Goal: Communication & Community: Answer question/provide support

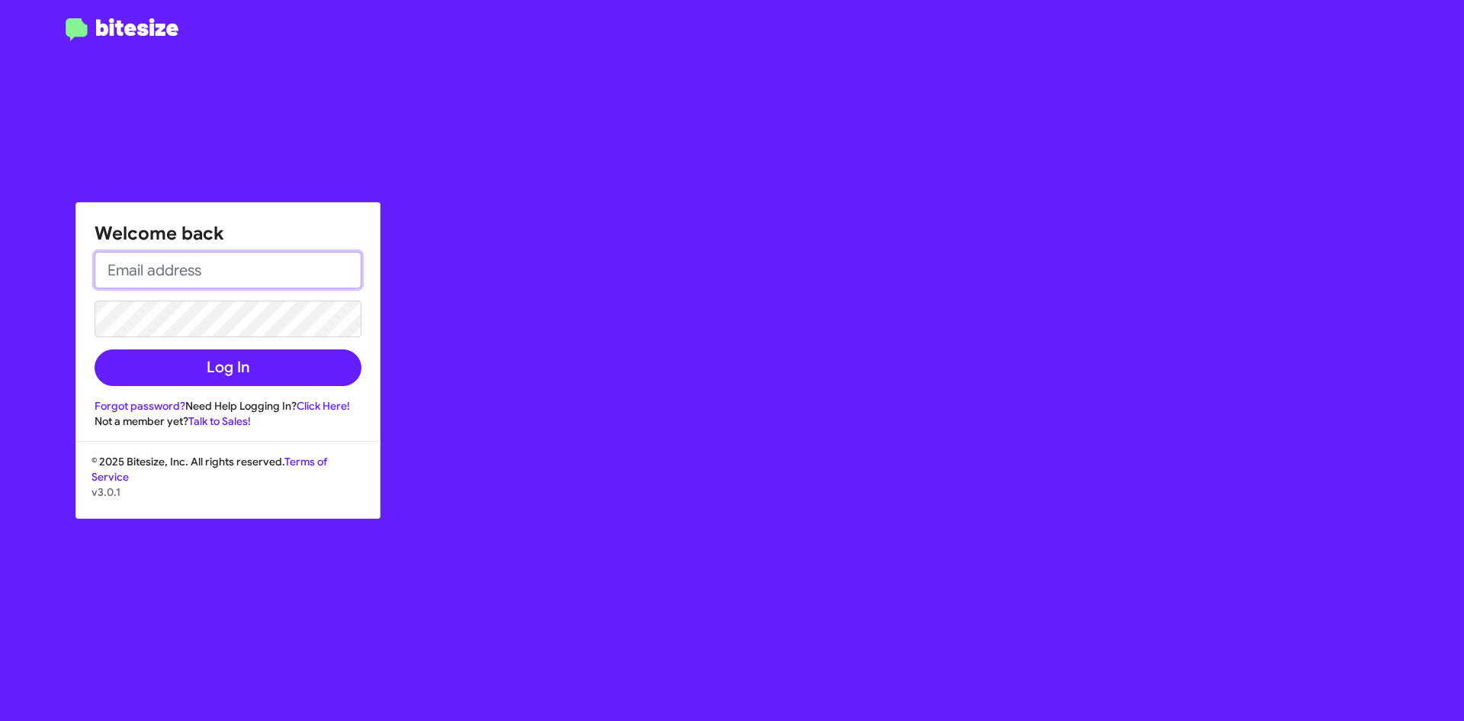
type input "[EMAIL_ADDRESS][DOMAIN_NAME]"
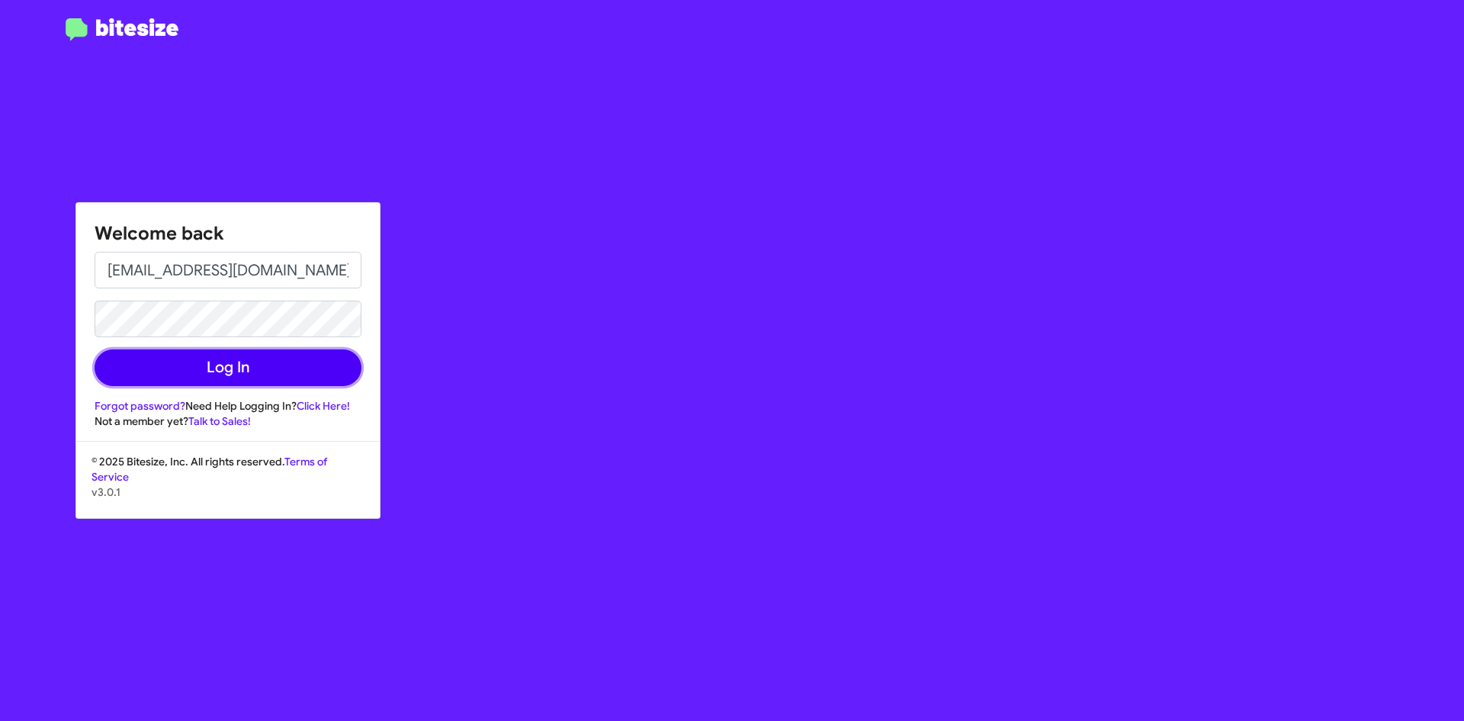
click at [223, 371] on button "Log In" at bounding box center [228, 367] width 267 height 37
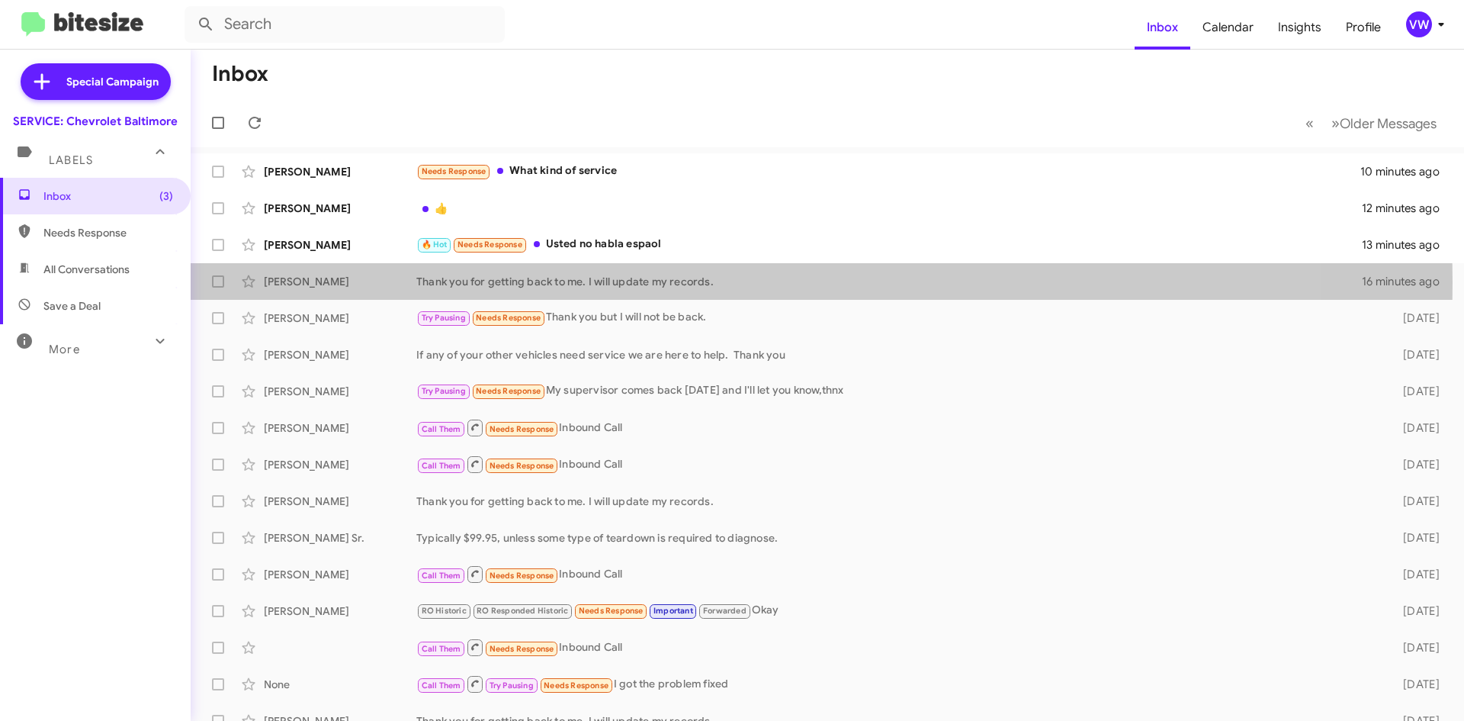
click at [515, 281] on div "Thank you for getting back to me. I will update my records." at bounding box center [889, 281] width 946 height 15
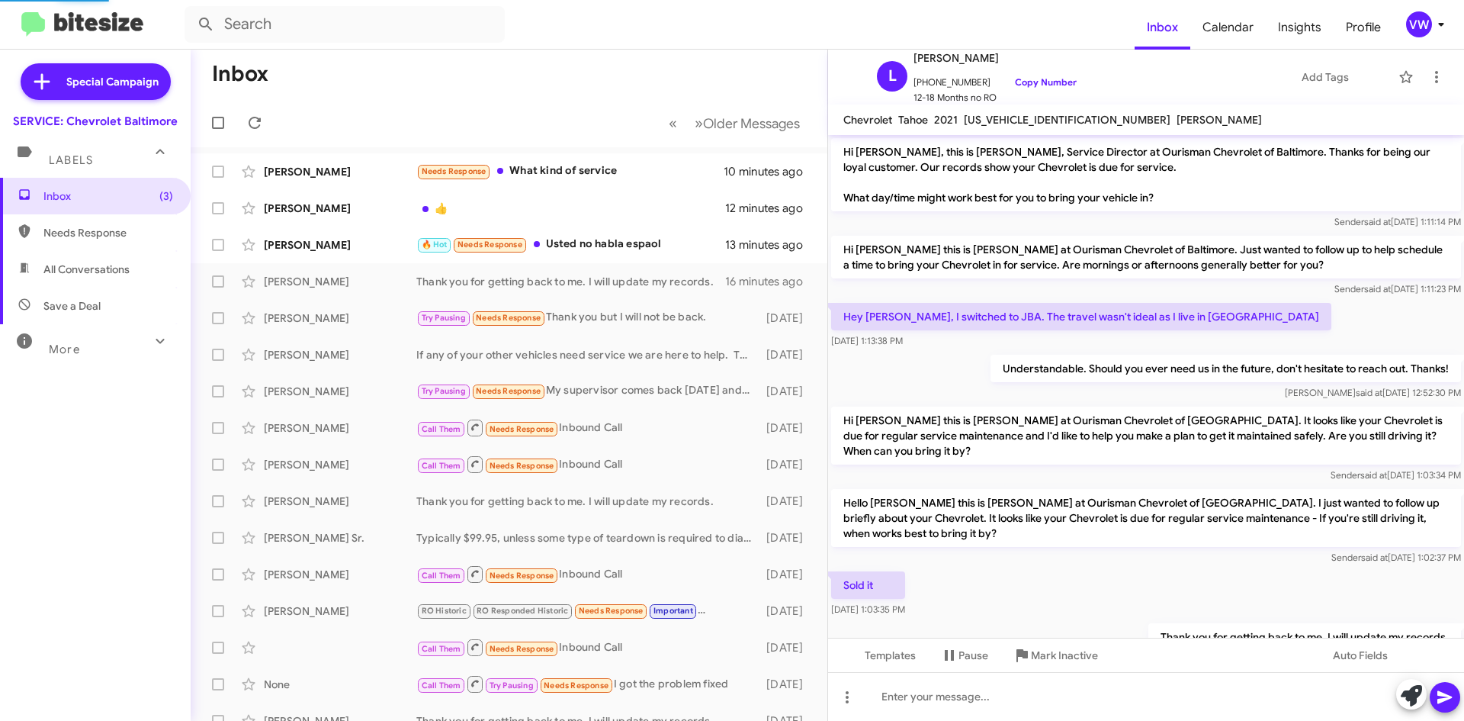
scroll to position [65, 0]
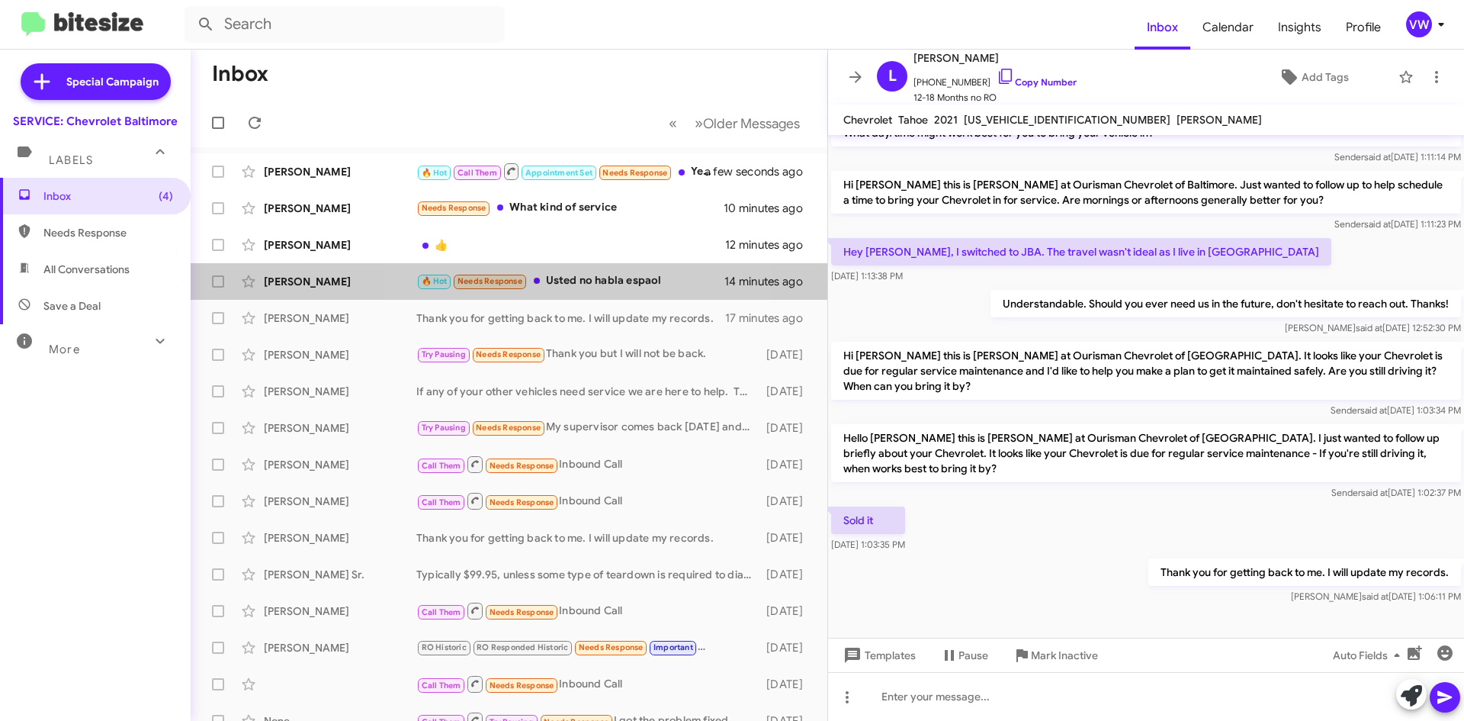
click at [554, 282] on div "🔥 Hot Needs Response Usted no habla espaol" at bounding box center [570, 281] width 308 height 18
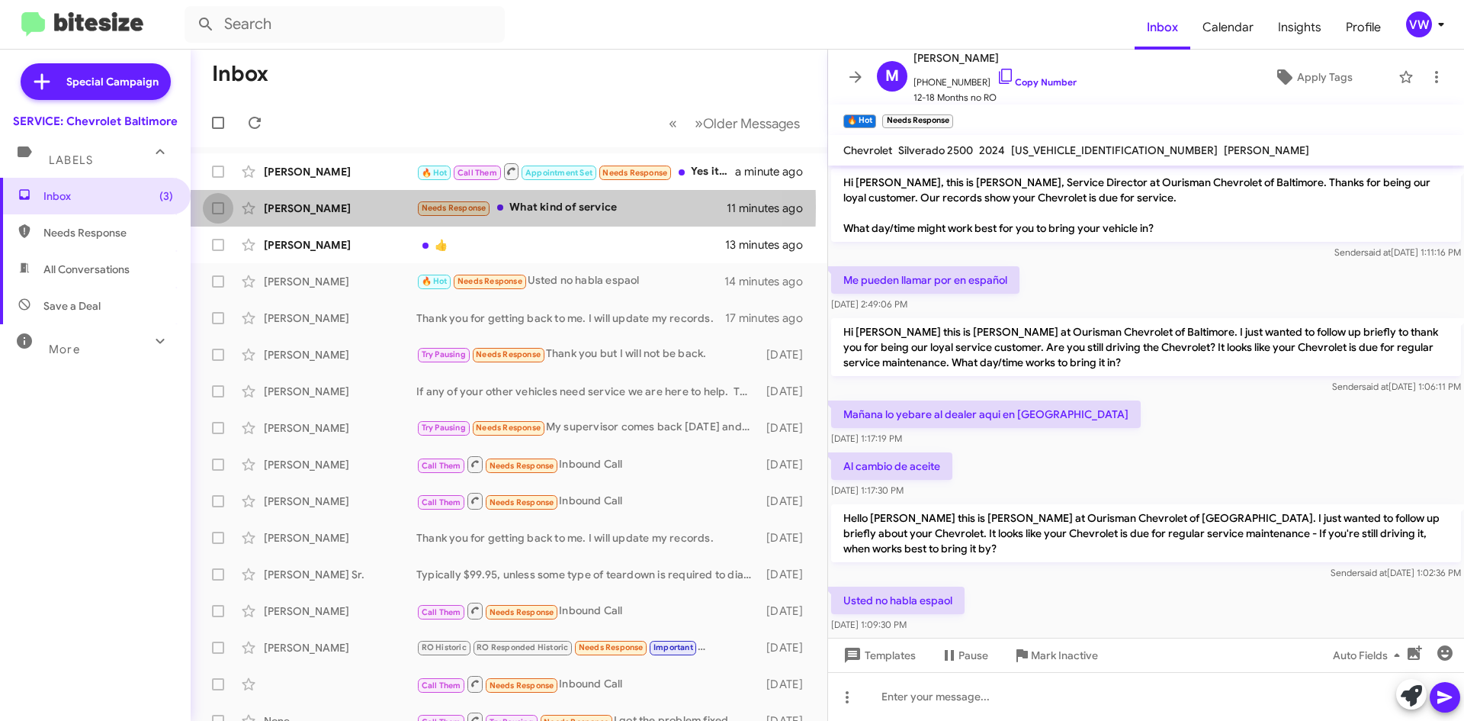
click at [217, 207] on span at bounding box center [218, 208] width 12 height 12
click at [217, 214] on input "checkbox" at bounding box center [217, 214] width 1 height 1
checkbox input "true"
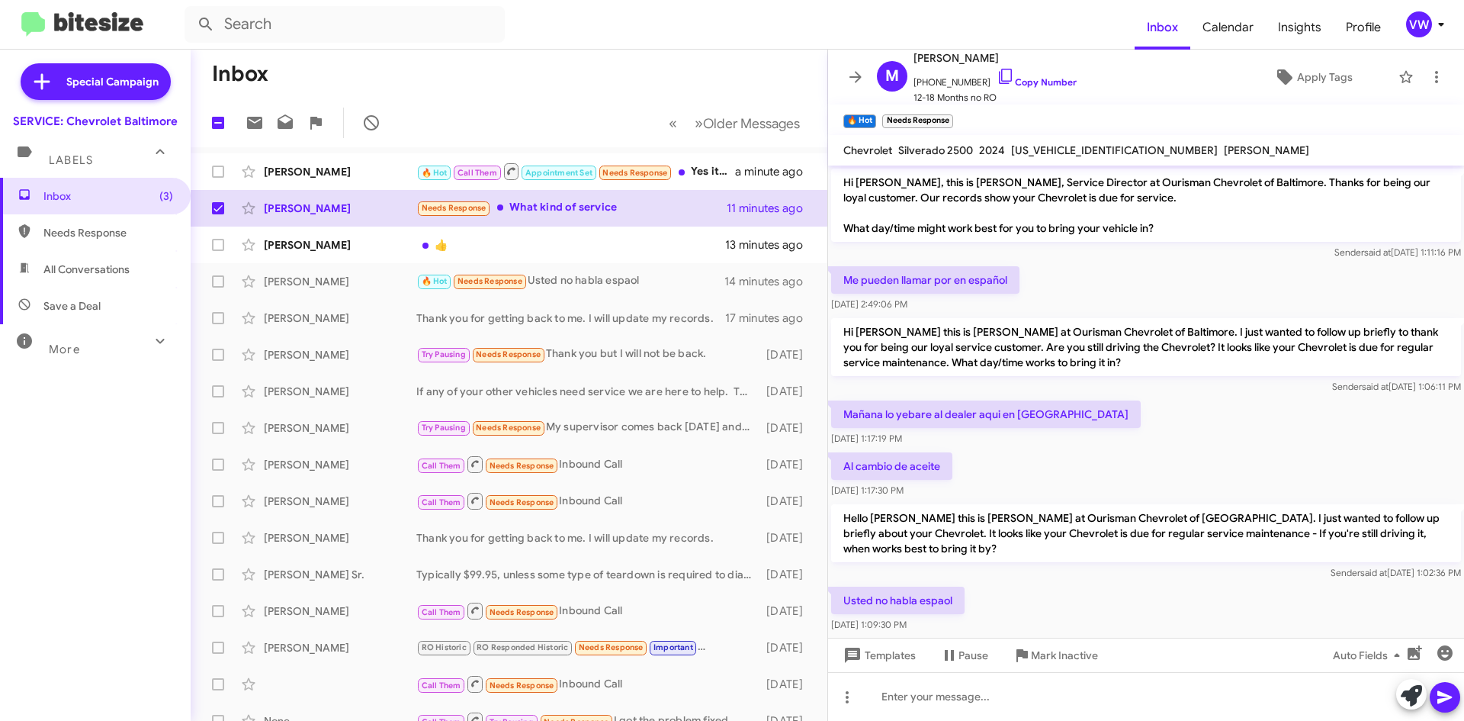
click at [528, 211] on div "Needs Response What kind of service" at bounding box center [571, 208] width 310 height 18
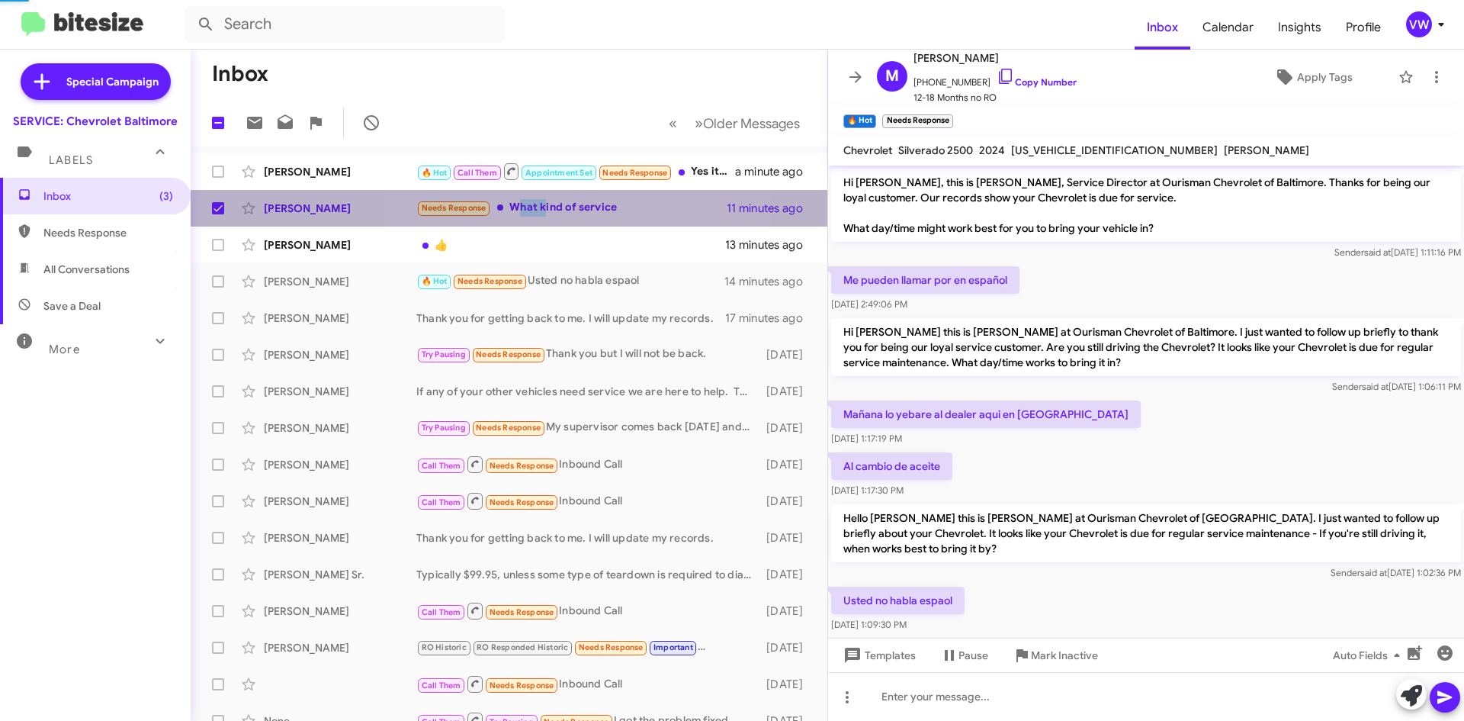
click at [528, 211] on div "Needs Response What kind of service" at bounding box center [571, 208] width 310 height 18
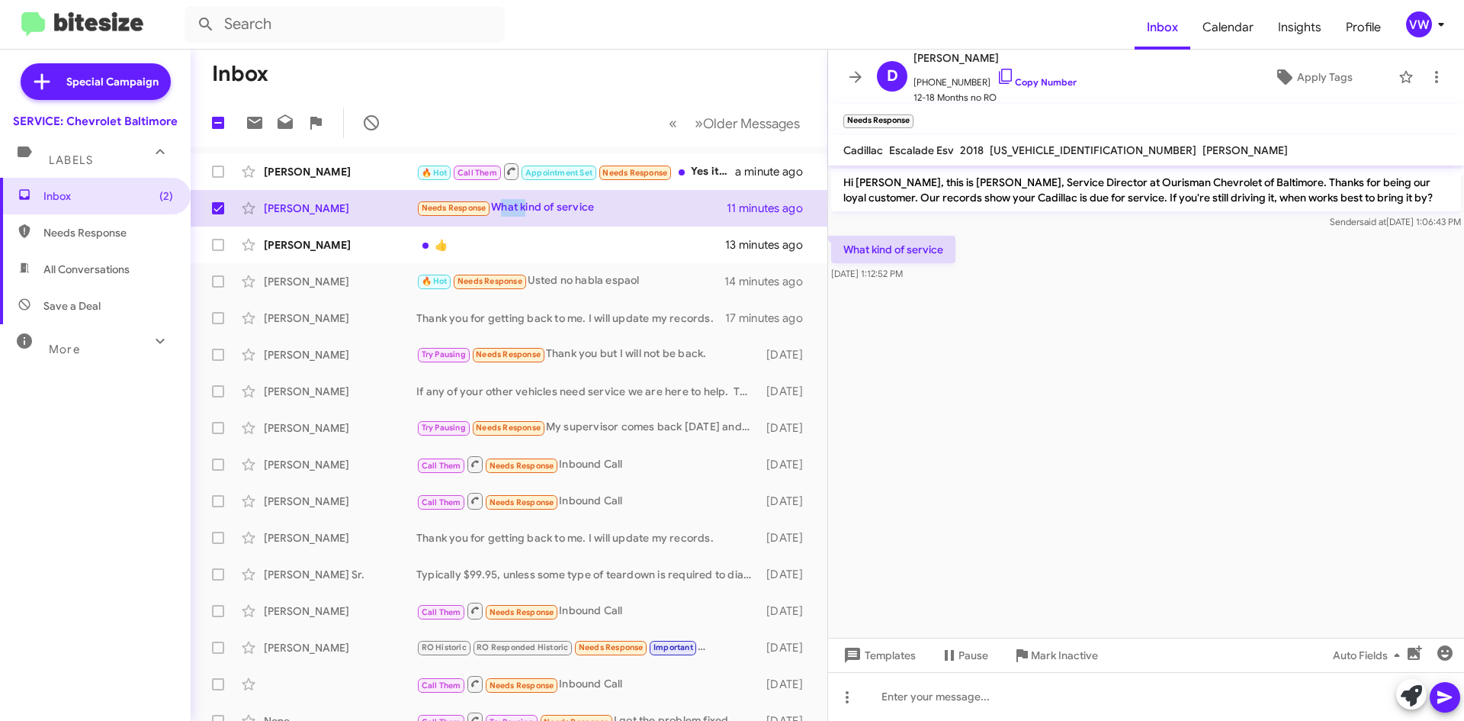
click at [1023, 82] on link "Copy Number" at bounding box center [1037, 81] width 80 height 11
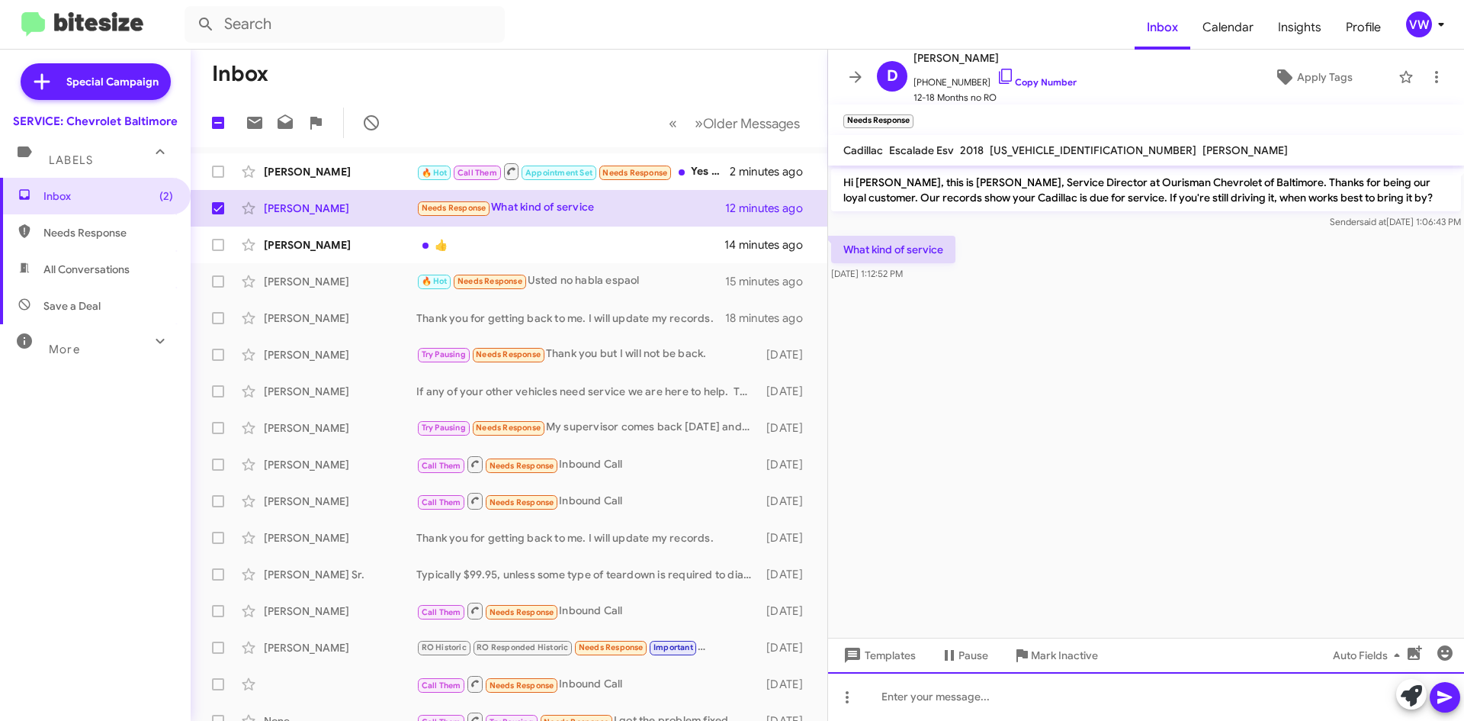
click at [909, 696] on div at bounding box center [1146, 696] width 636 height 49
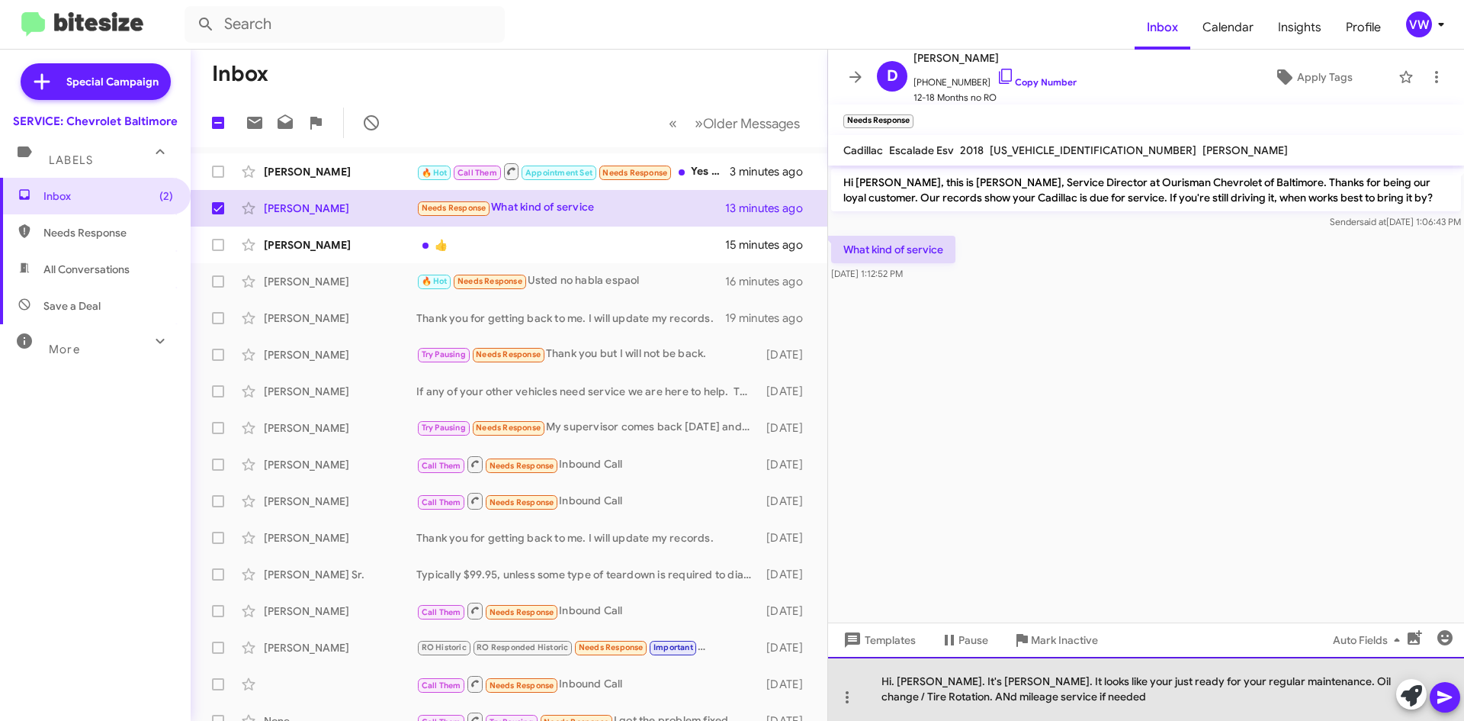
click at [943, 693] on div "Hi. [PERSON_NAME]. It's [PERSON_NAME]. It looks like your just ready for your r…" at bounding box center [1146, 689] width 636 height 64
click at [1104, 696] on div "Hi. [PERSON_NAME]. It's [PERSON_NAME]. It looks like your just ready for your r…" at bounding box center [1146, 689] width 636 height 64
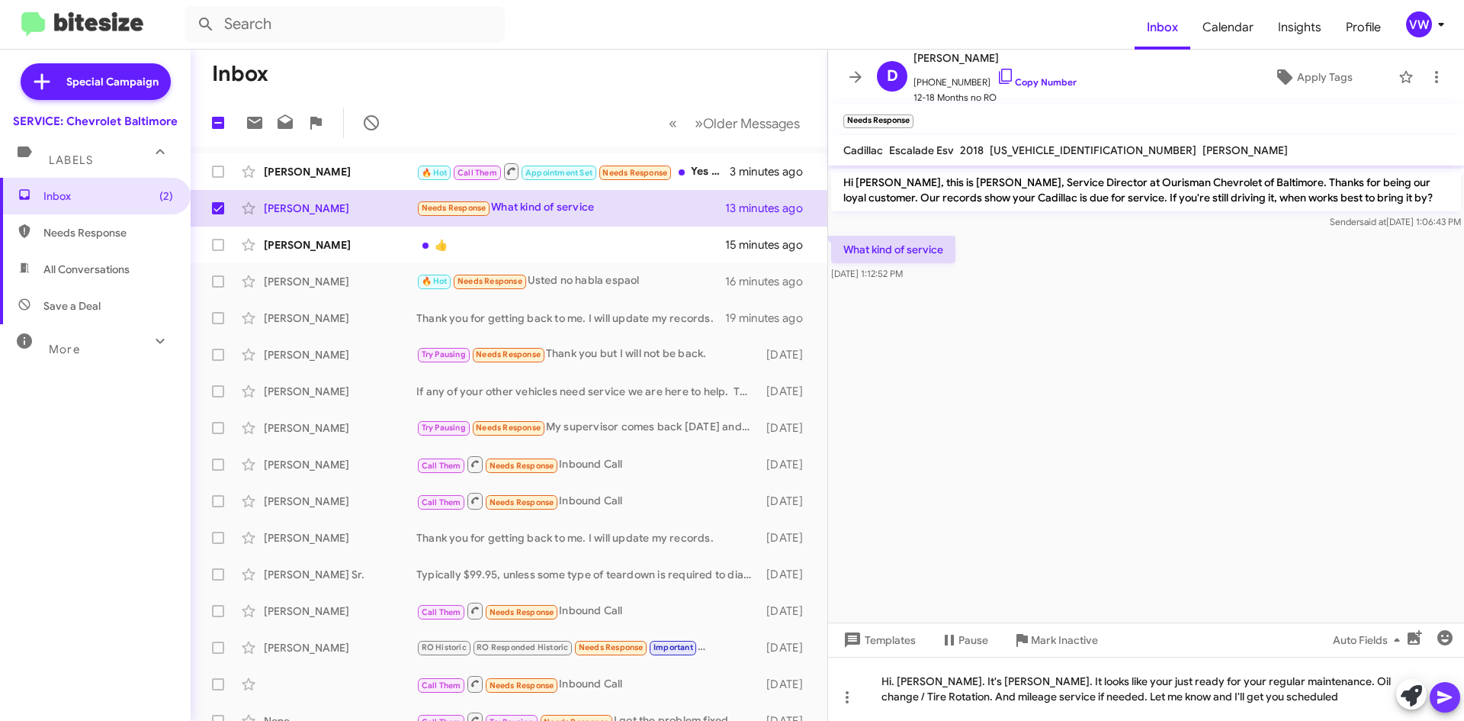
click at [1440, 687] on span at bounding box center [1445, 697] width 18 height 31
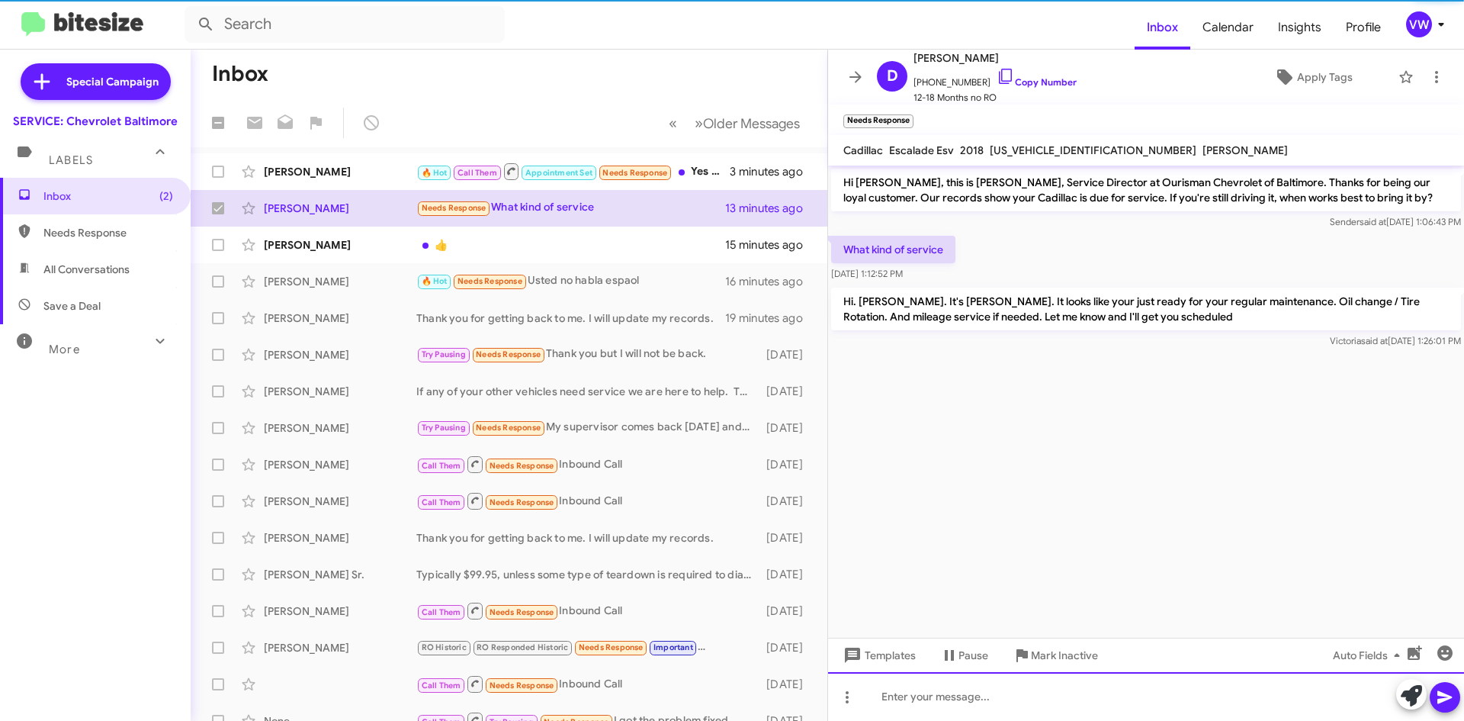
checkbox input "false"
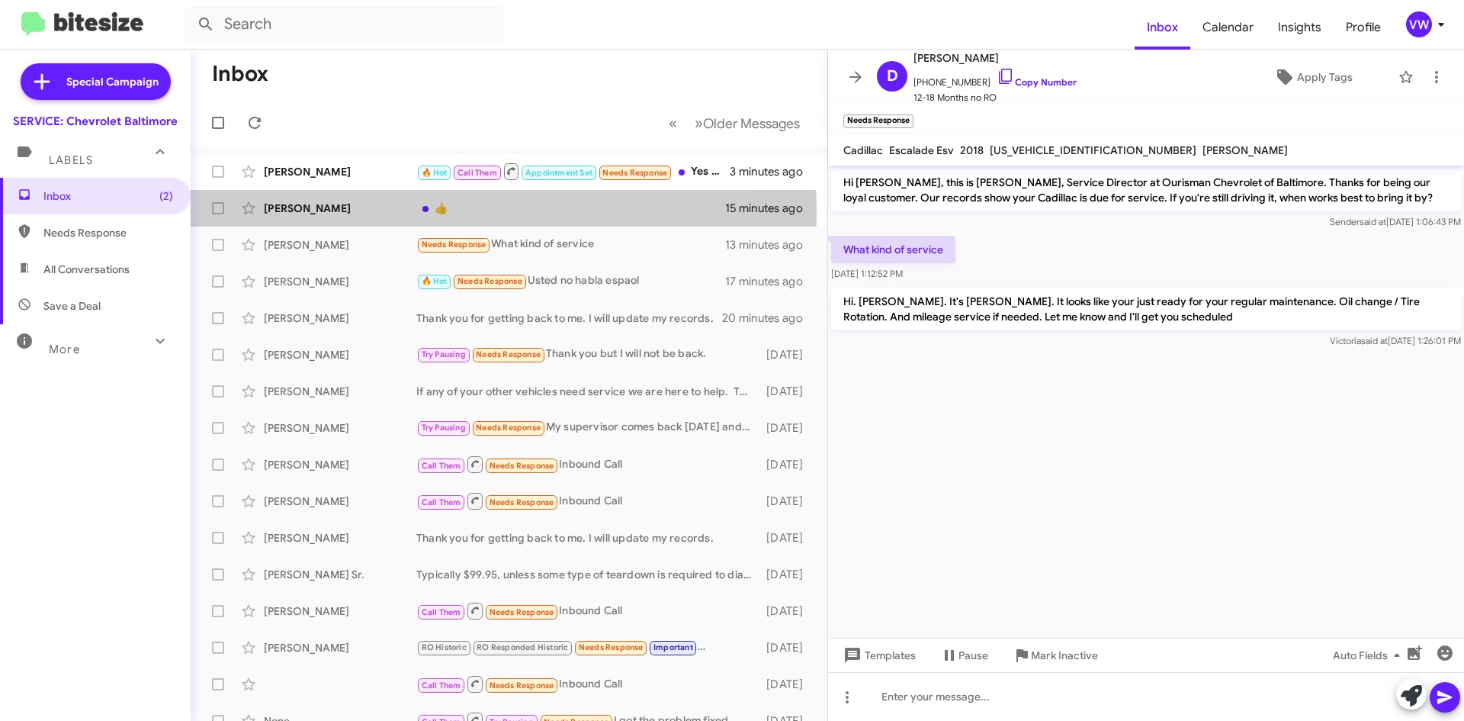
click at [397, 212] on div "[PERSON_NAME]" at bounding box center [340, 208] width 153 height 15
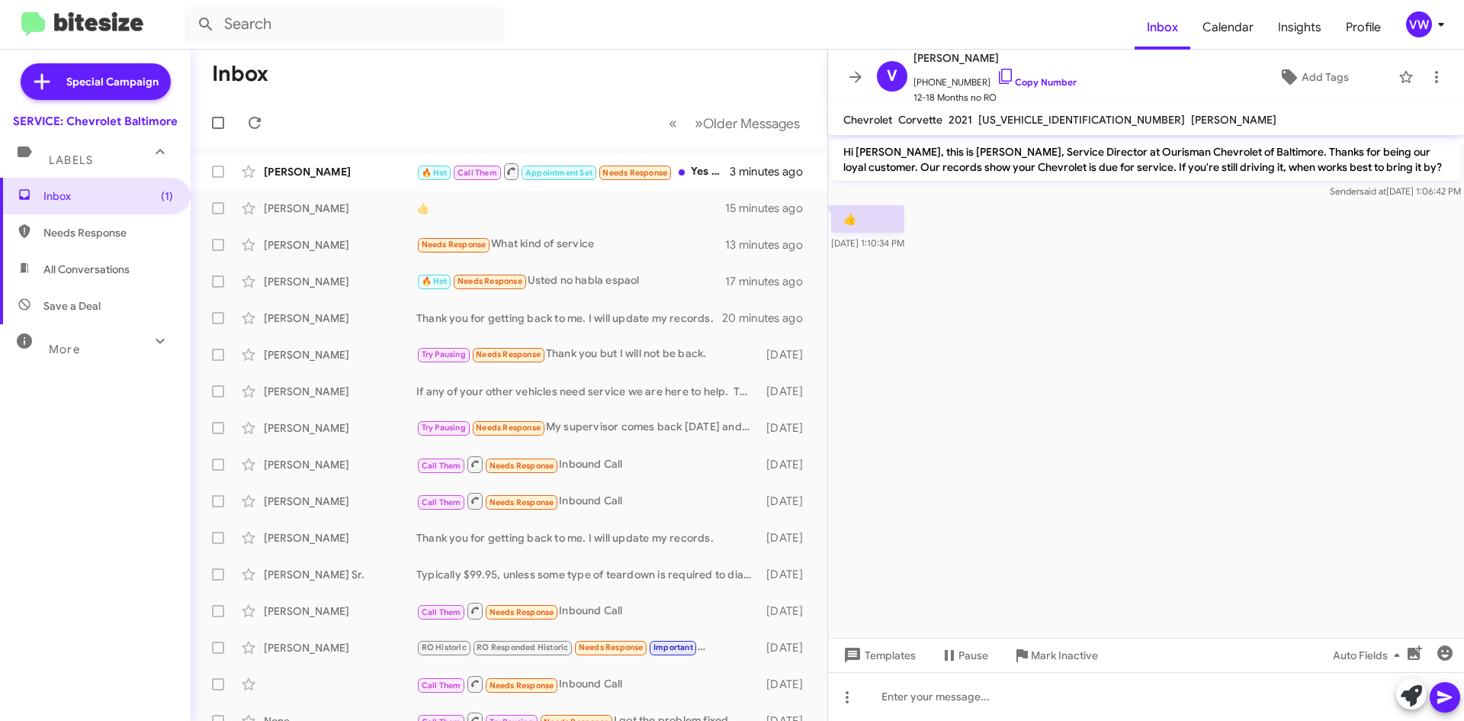
drag, startPoint x: 1029, startPoint y: 80, endPoint x: 1014, endPoint y: 82, distance: 14.7
click at [1014, 82] on link "Copy Number" at bounding box center [1037, 81] width 80 height 11
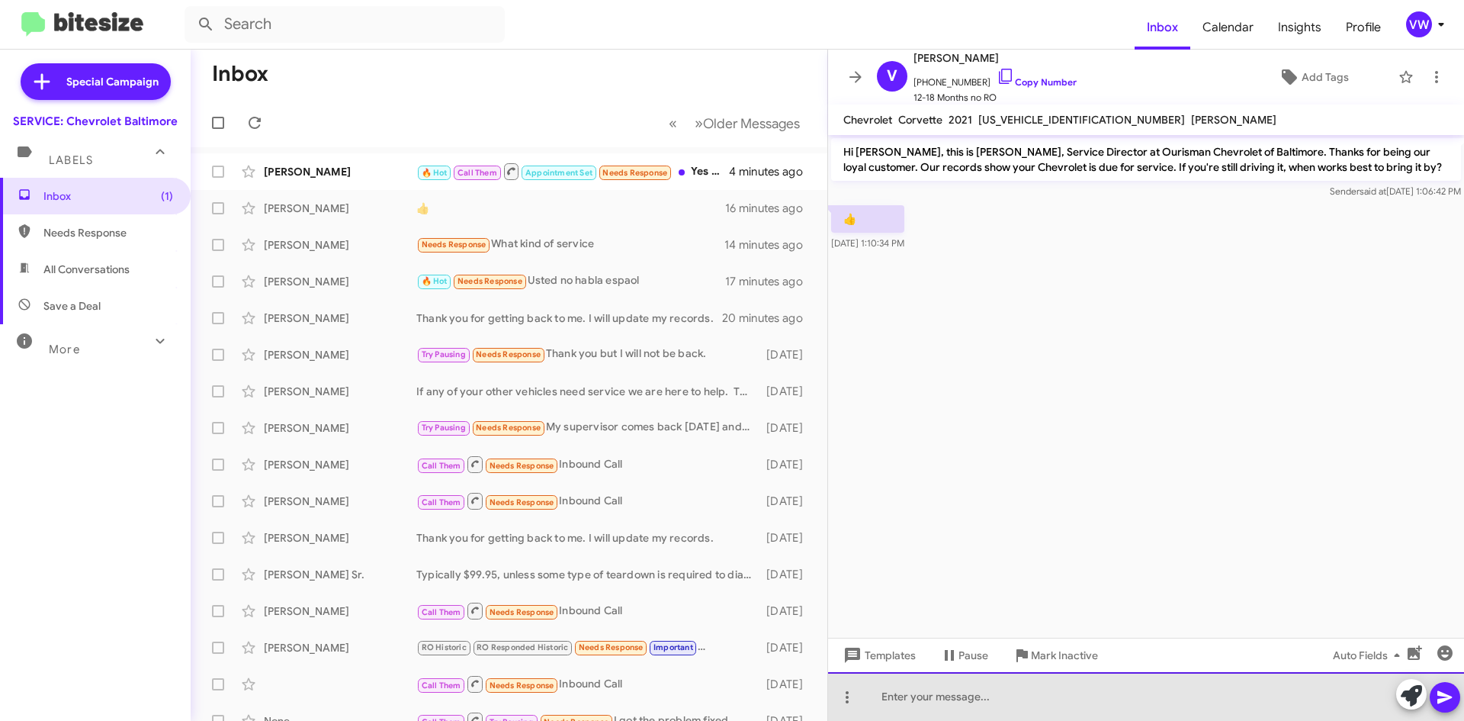
click at [878, 702] on div at bounding box center [1146, 696] width 636 height 49
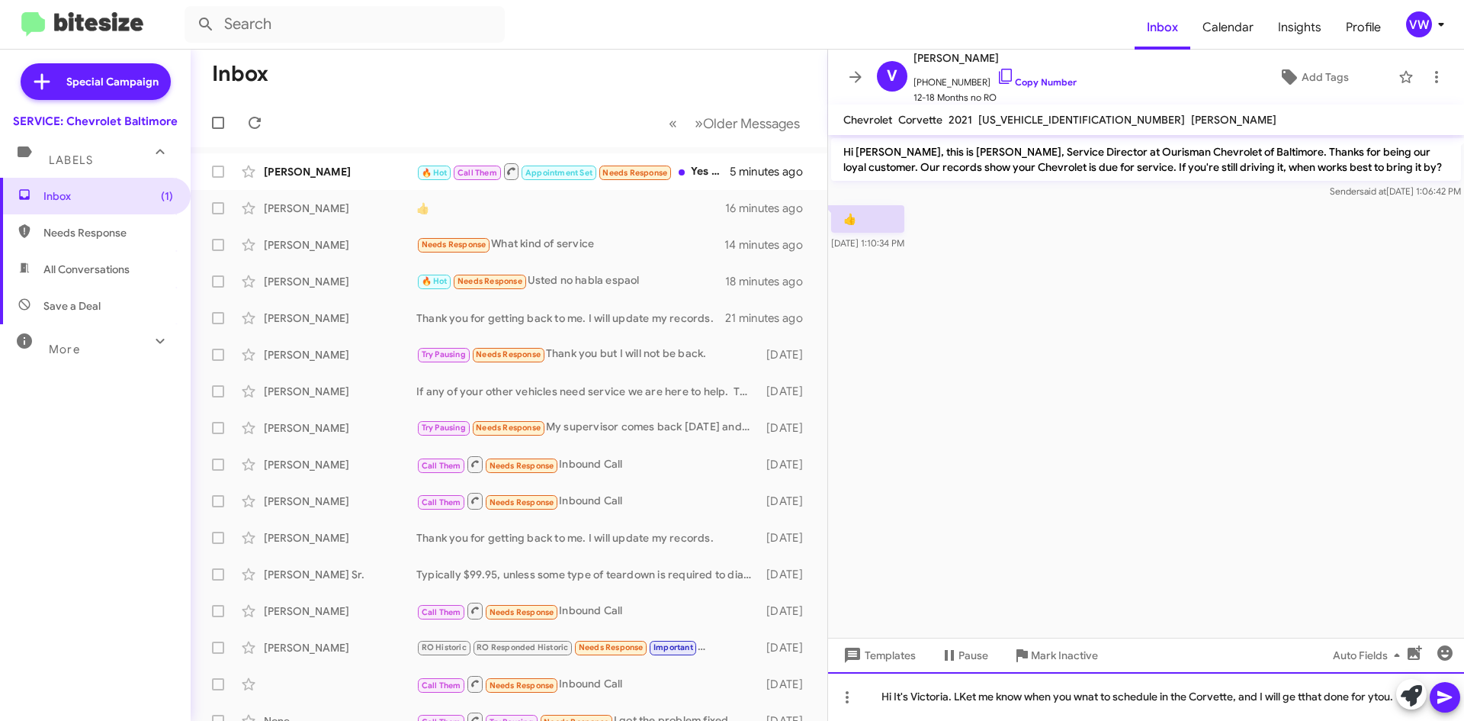
click at [965, 677] on div "Hi It's Victoria. LKet me know when you wnat to schedule in the Corvette, and I…" at bounding box center [1146, 696] width 636 height 49
click at [1081, 693] on div "Hi It's Victoria. Let me know when you wnat to schedule in the Corvette, and I …" at bounding box center [1146, 696] width 636 height 49
click at [1087, 693] on div "Hi It's Victoria. Let me know when you wnat to schedule in the Corvette, and I …" at bounding box center [1146, 696] width 636 height 49
click at [1094, 699] on div "Hi It's Victoria. Let me know when you wnat to schedule in the Corvette, and I …" at bounding box center [1146, 696] width 636 height 49
click at [1299, 698] on div "Hi It's Victoria. Let me know when you want to schedule in the Corvette, and I …" at bounding box center [1146, 696] width 636 height 49
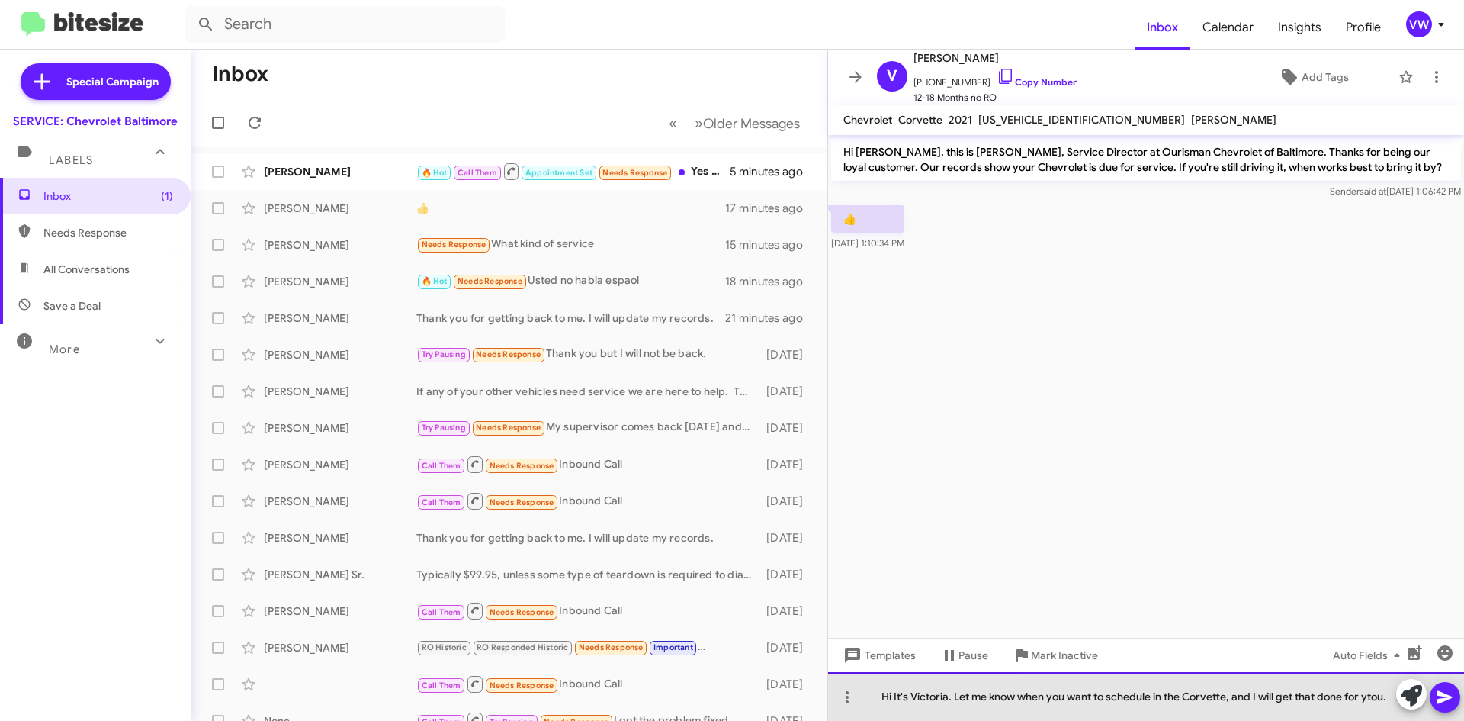
click at [1378, 698] on div "Hi It's Victoria. Let me know when you want to schedule in the Corvette, and I …" at bounding box center [1146, 696] width 636 height 49
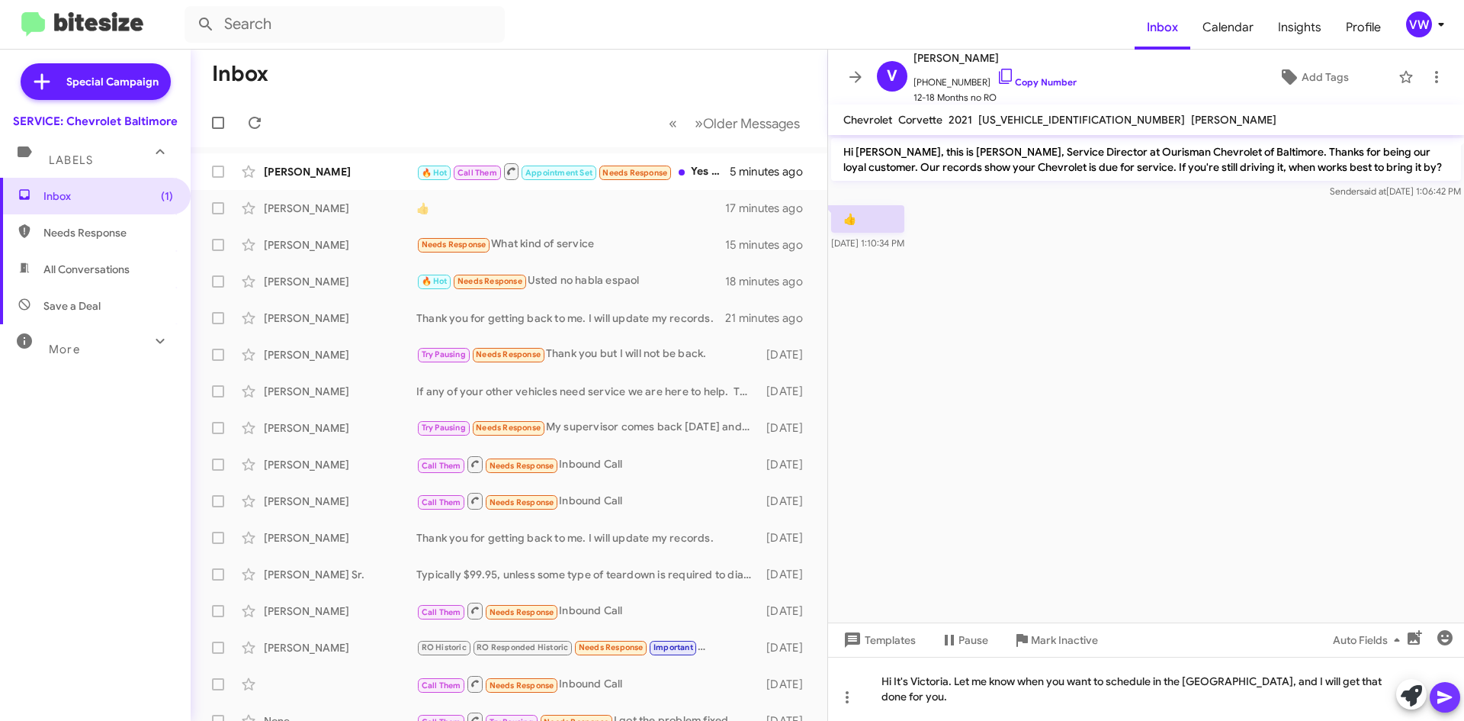
click at [1435, 696] on button at bounding box center [1445, 697] width 31 height 31
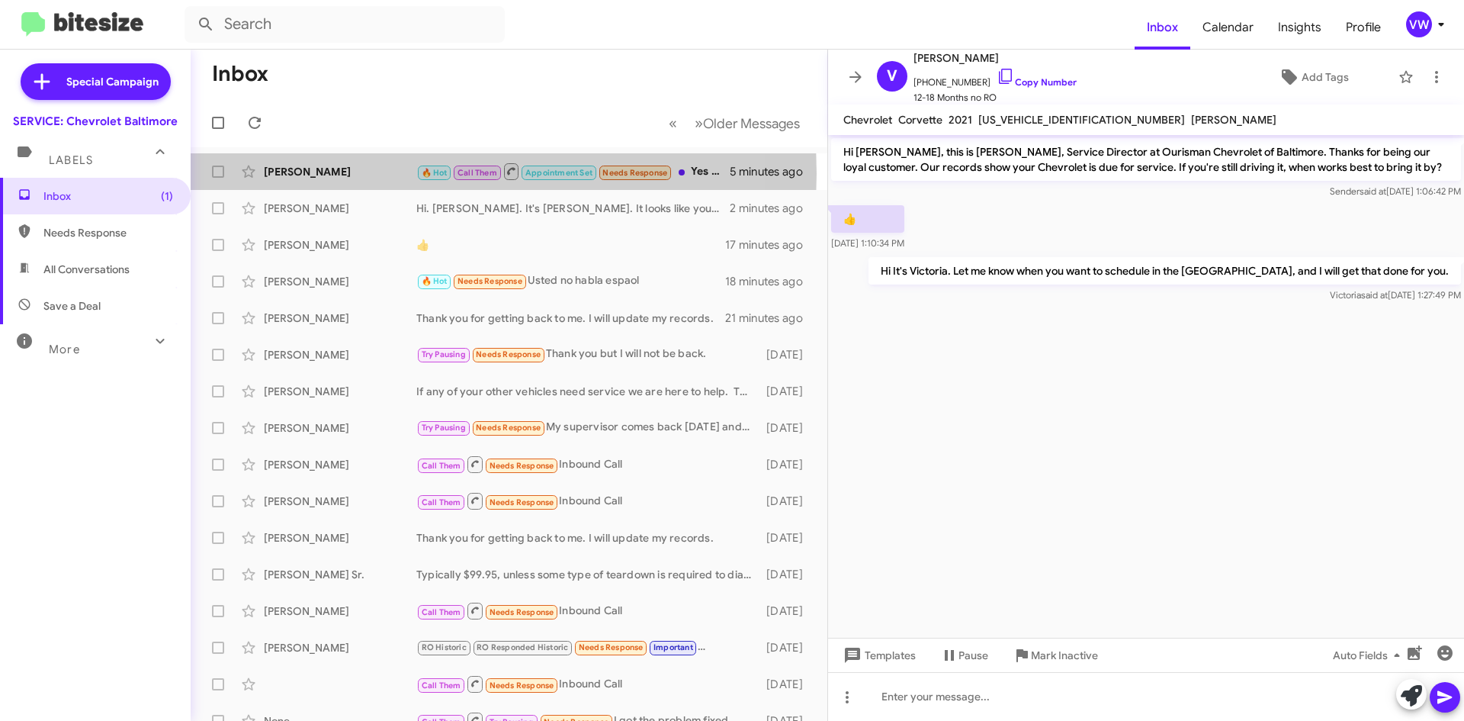
click at [306, 173] on div "[PERSON_NAME]" at bounding box center [340, 171] width 153 height 15
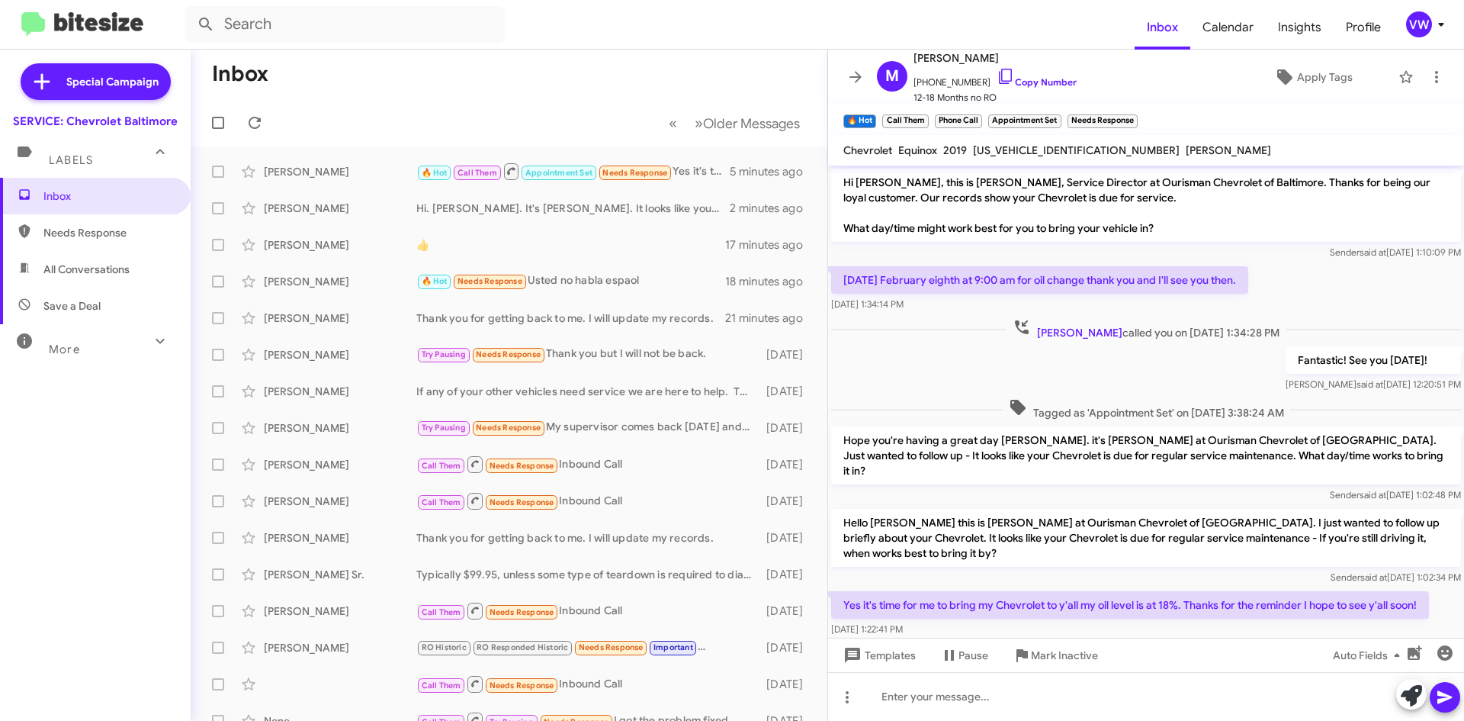
scroll to position [18, 0]
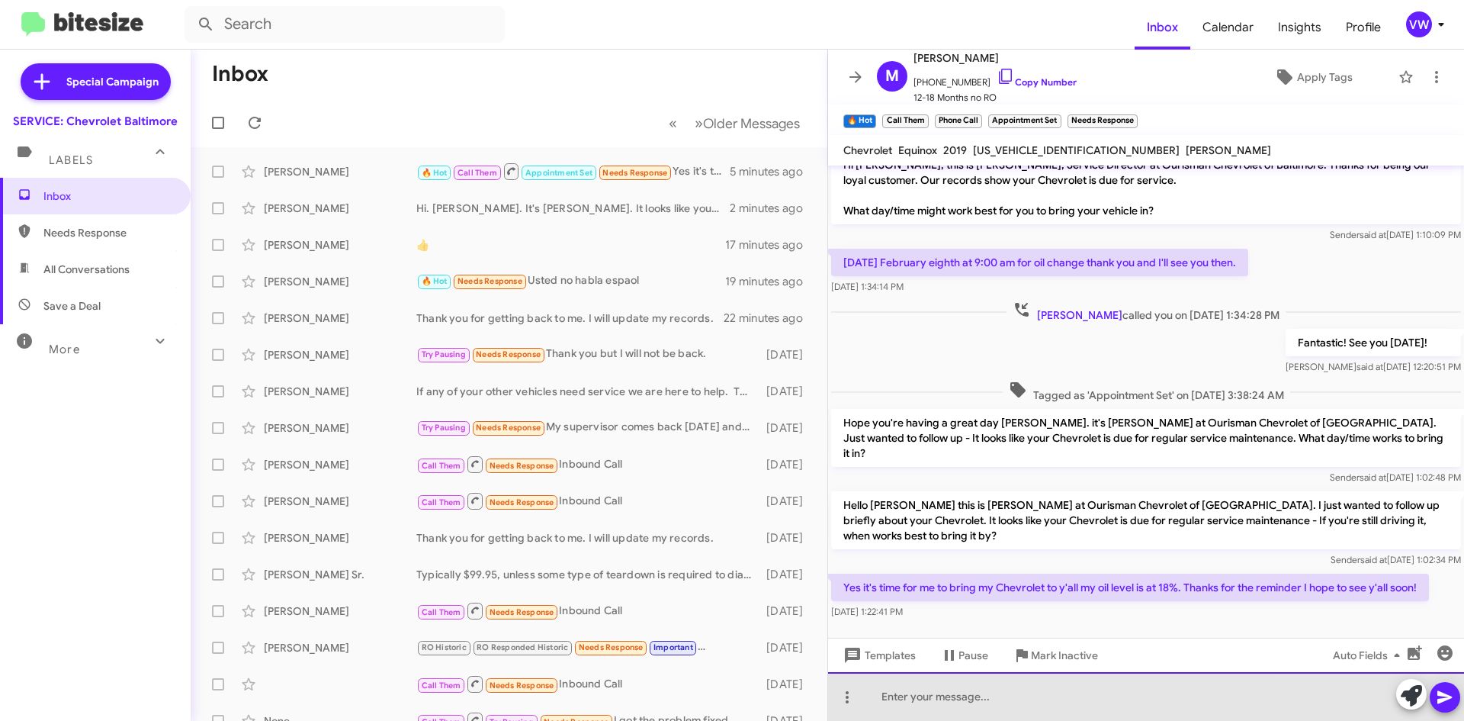
click at [885, 693] on div at bounding box center [1146, 696] width 636 height 49
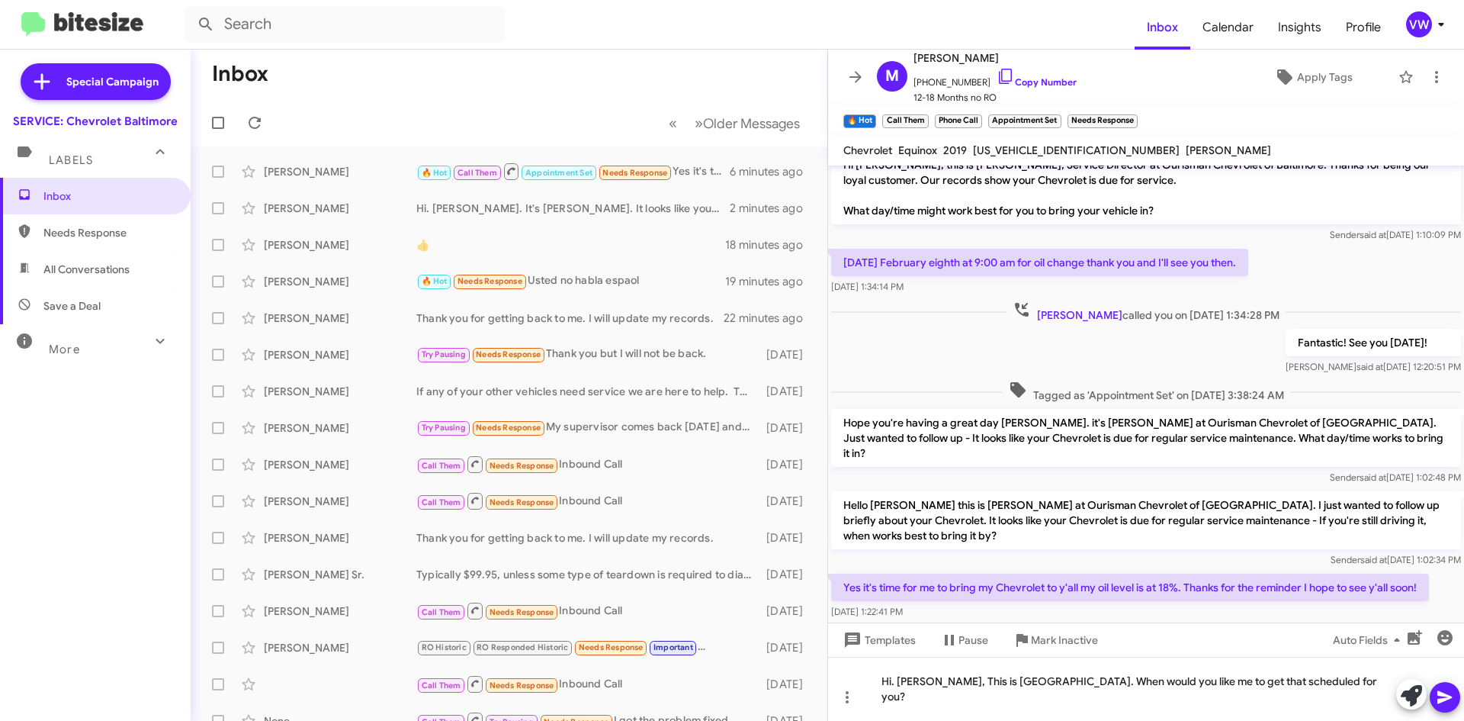
click at [1440, 700] on icon at bounding box center [1445, 697] width 14 height 13
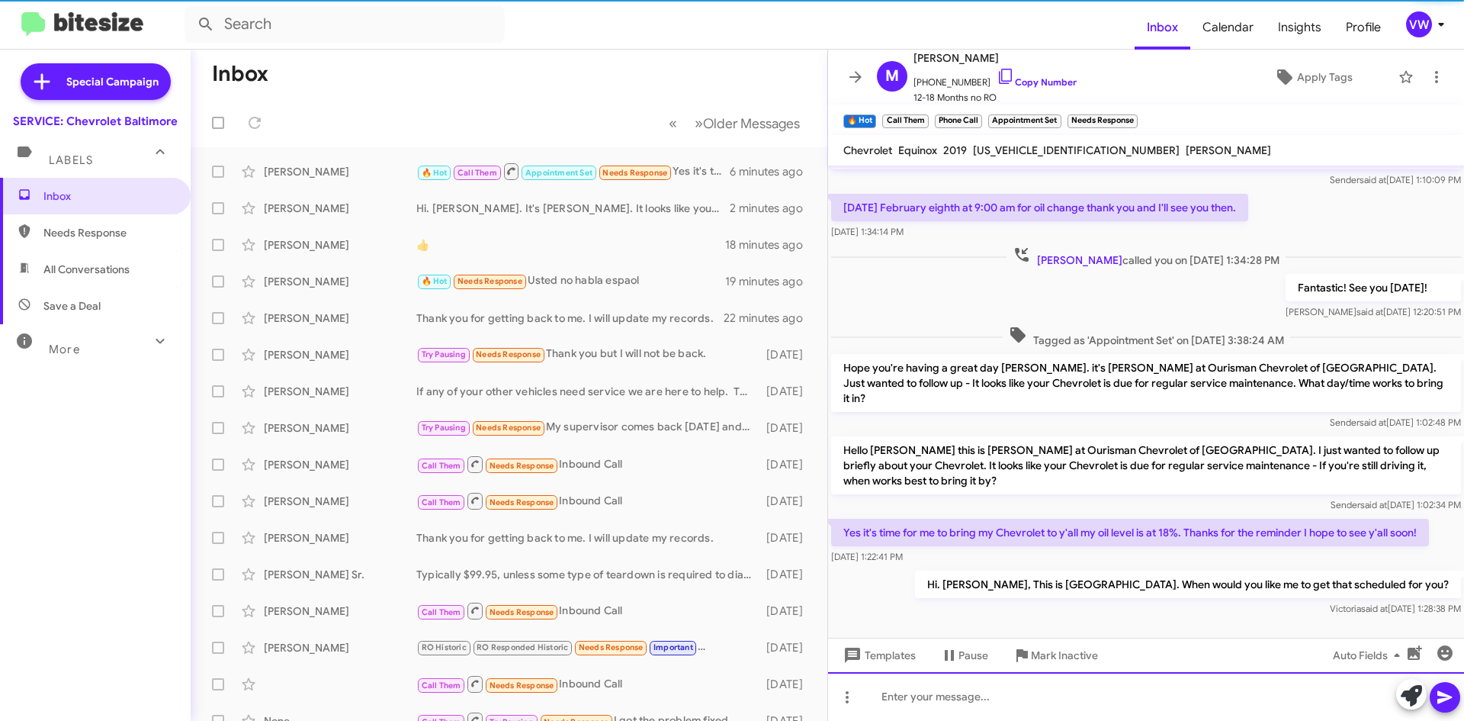
scroll to position [73, 0]
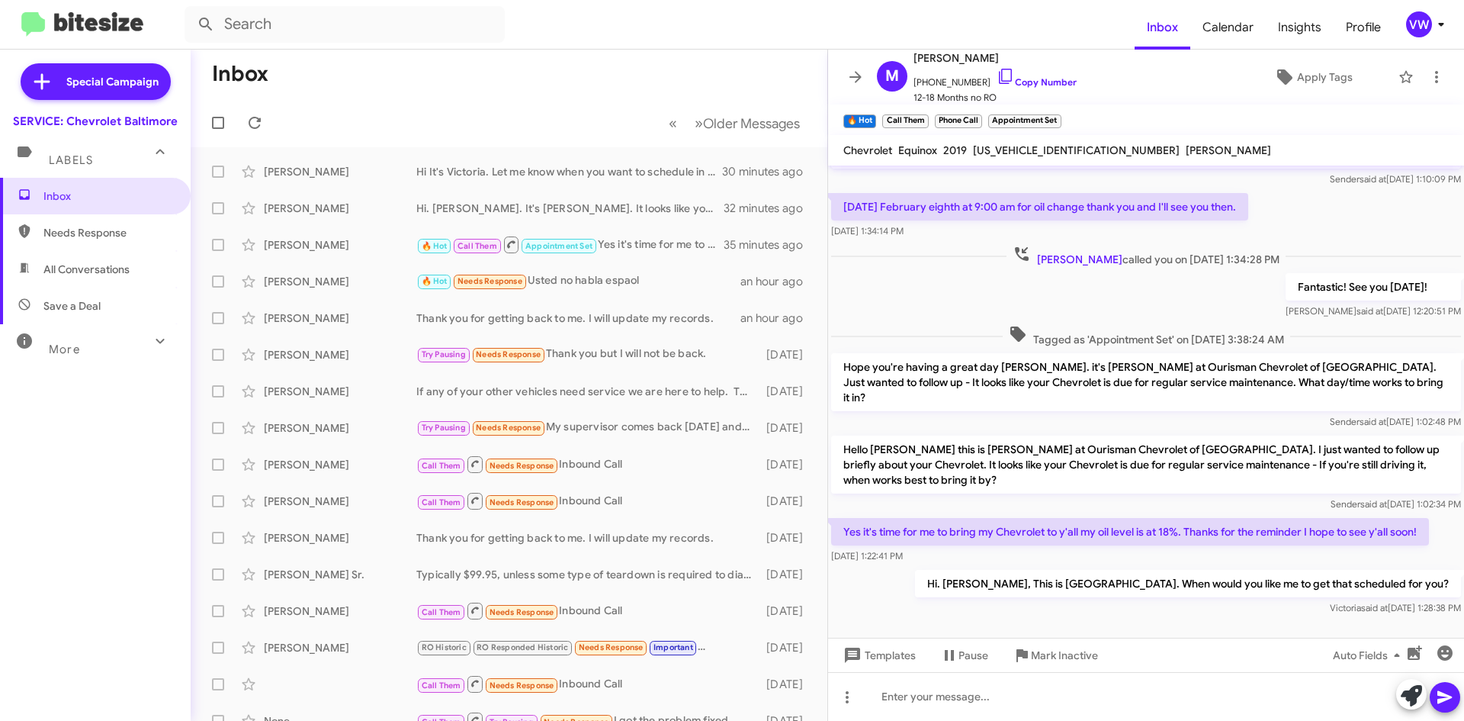
click at [66, 201] on span "Inbox" at bounding box center [108, 195] width 130 height 15
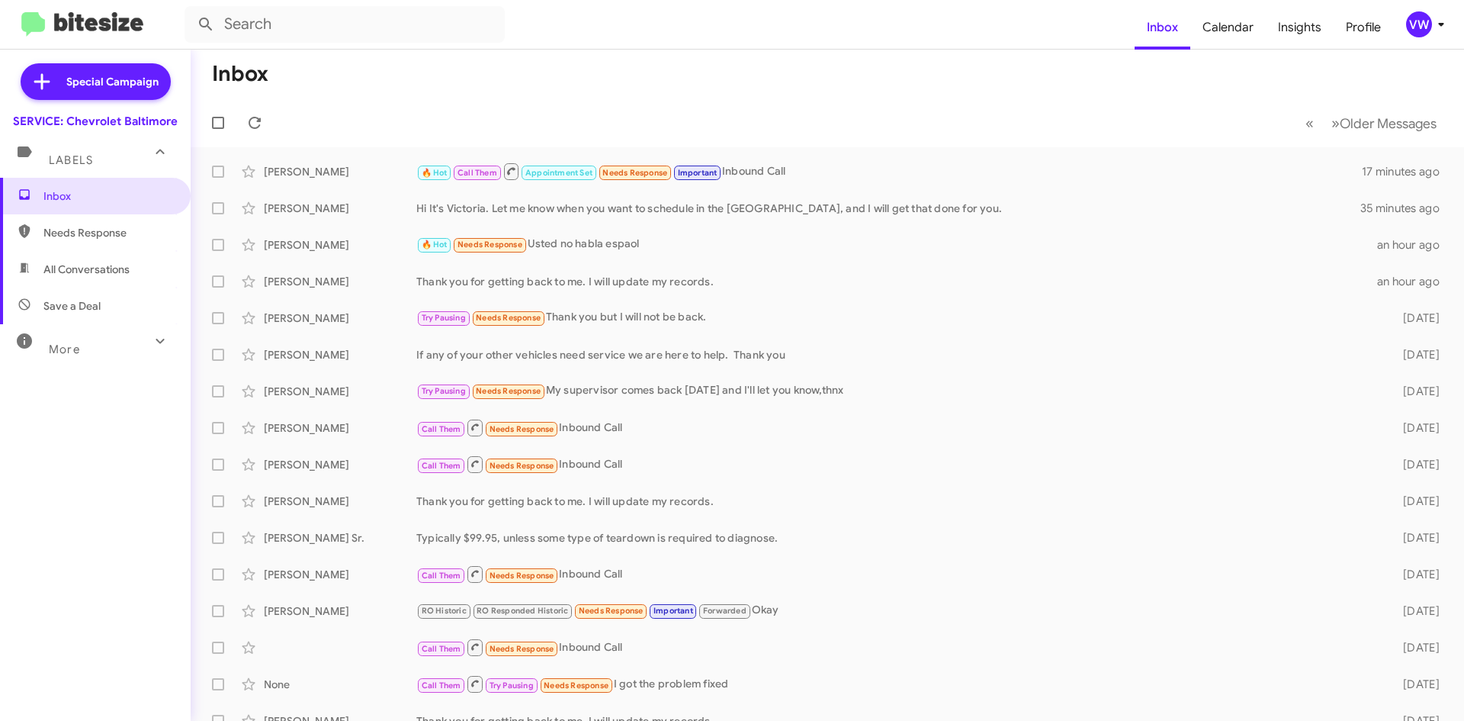
click at [708, 175] on span "Important" at bounding box center [698, 173] width 40 height 10
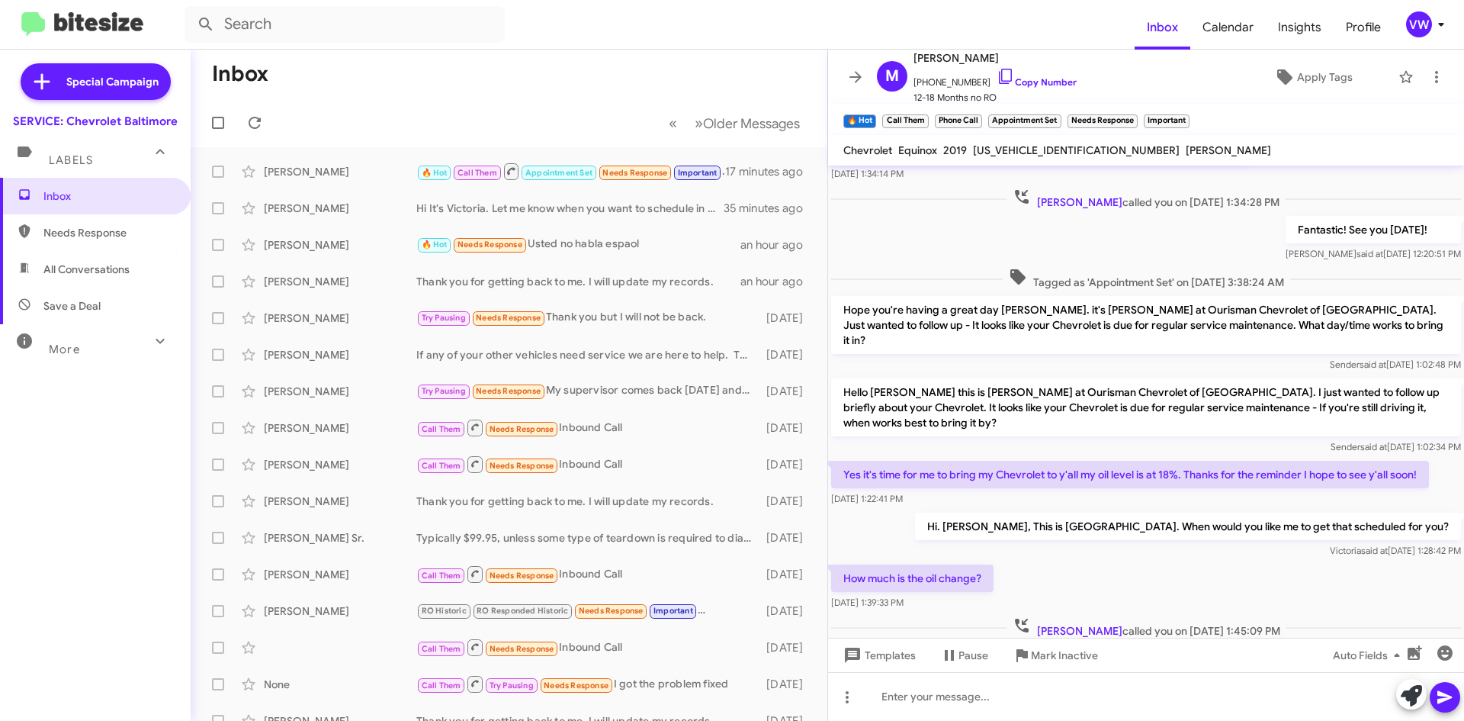
scroll to position [161, 0]
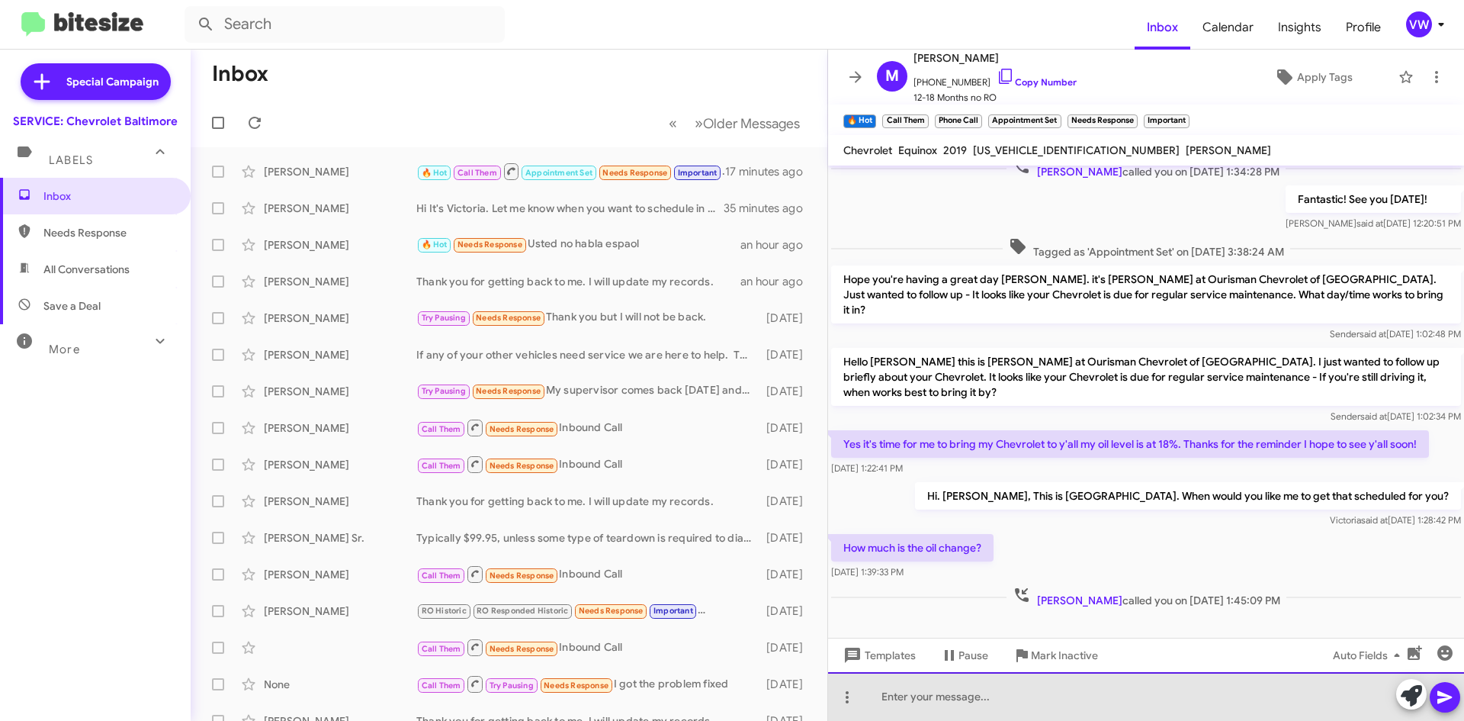
click at [886, 696] on div at bounding box center [1146, 696] width 636 height 49
click at [1043, 697] on div "Oil change at this time is 89.99" at bounding box center [1146, 696] width 636 height 49
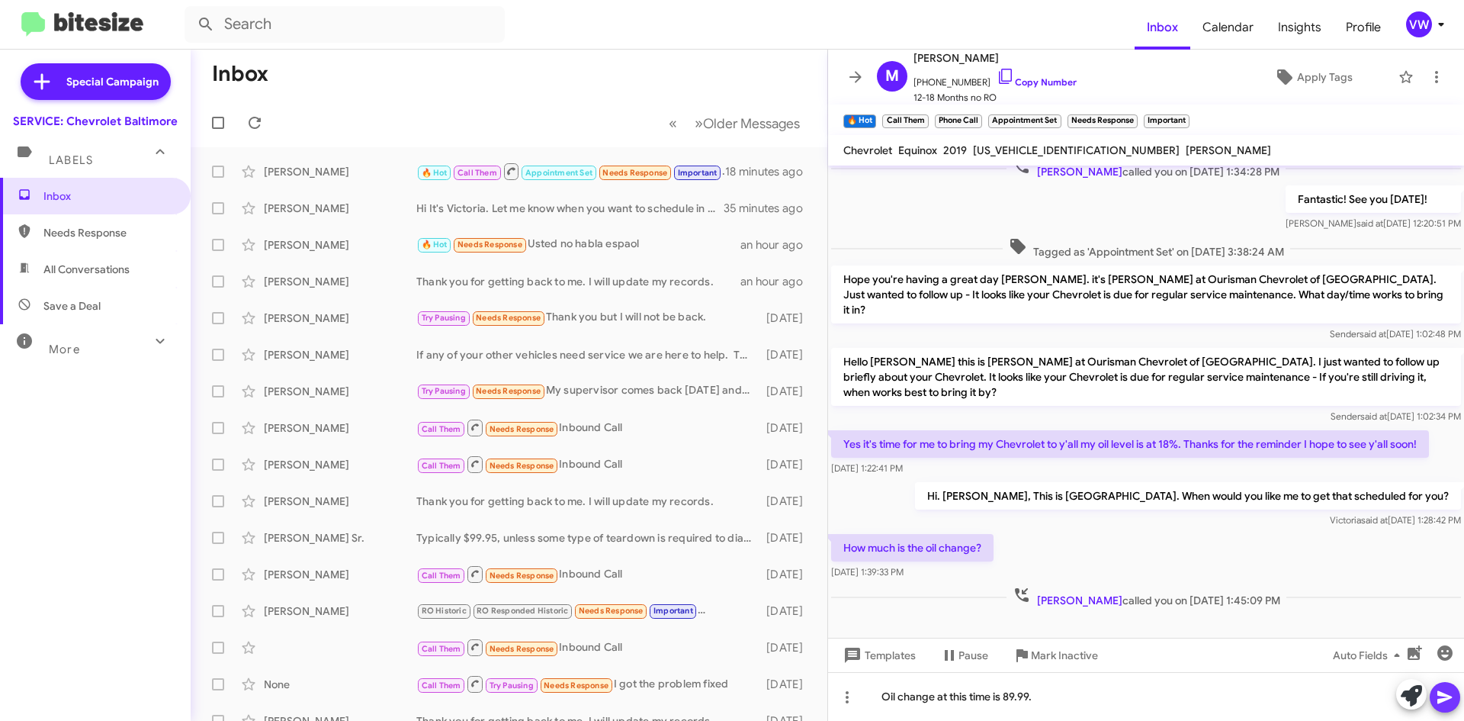
click at [1446, 699] on icon at bounding box center [1445, 697] width 14 height 13
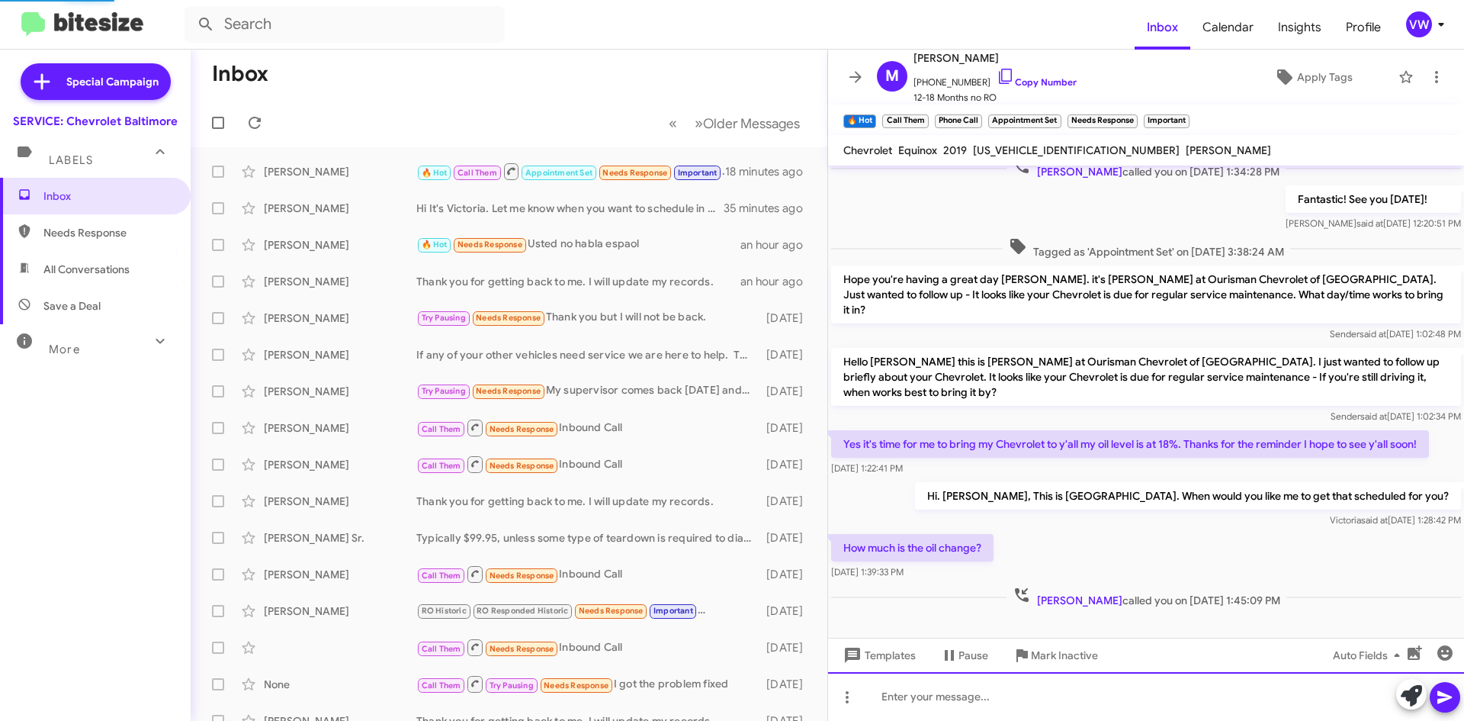
scroll to position [0, 0]
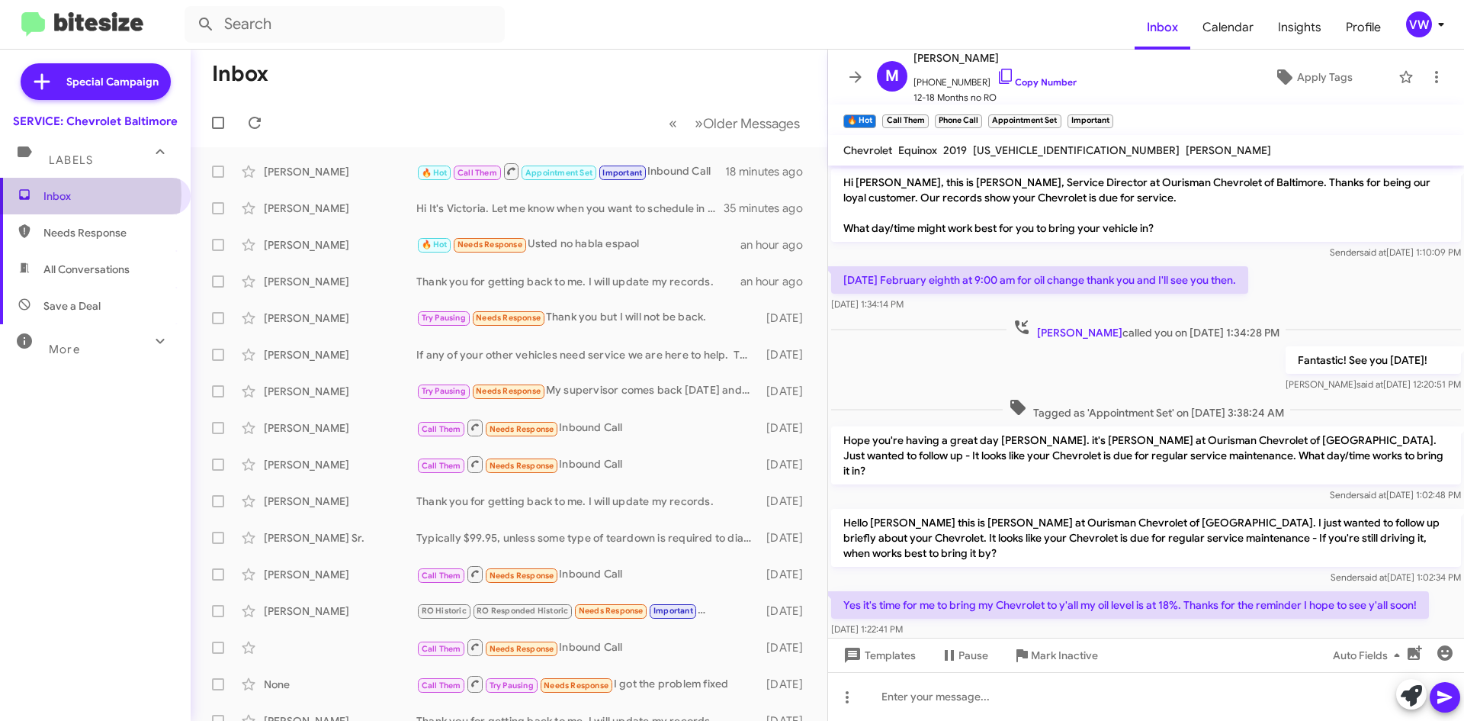
click at [82, 194] on span "Inbox" at bounding box center [108, 195] width 130 height 15
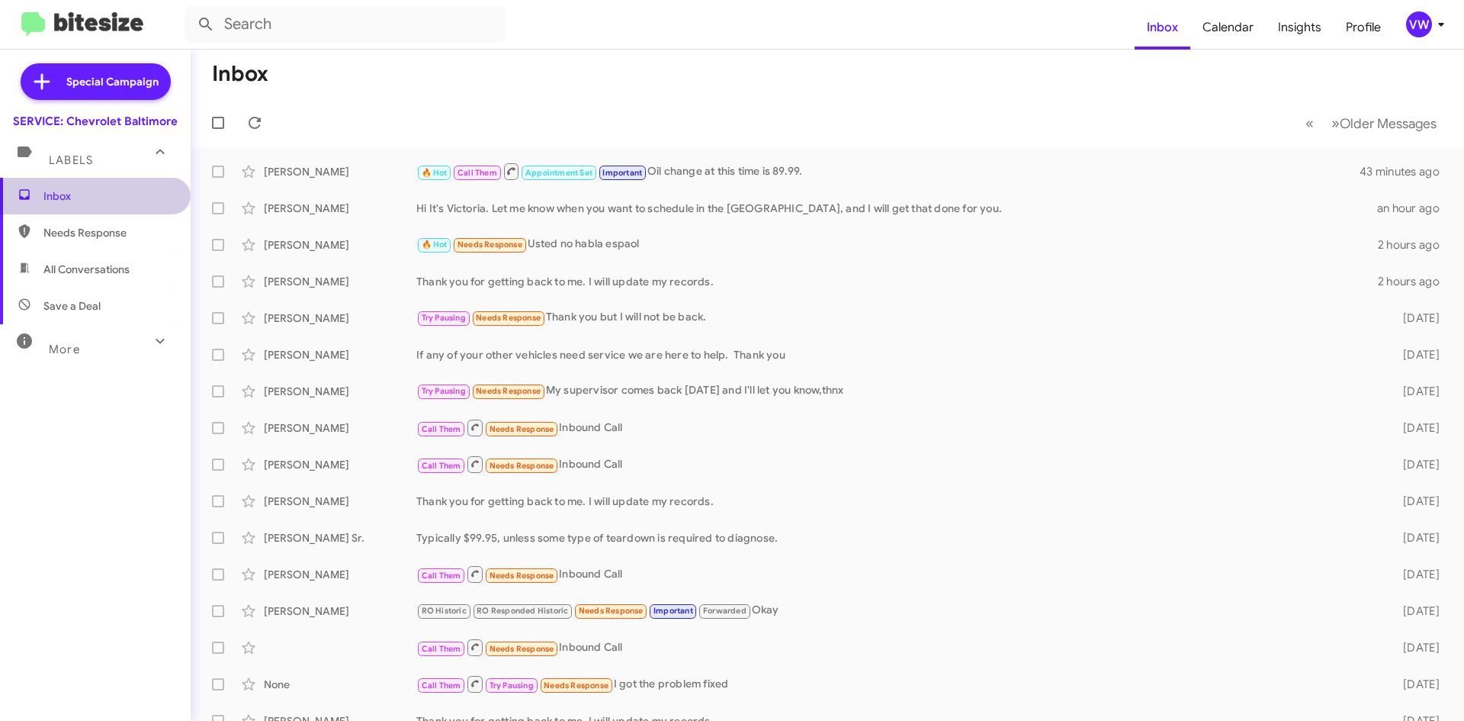
click at [138, 196] on span "Inbox" at bounding box center [108, 195] width 130 height 15
